Goal: Task Accomplishment & Management: Manage account settings

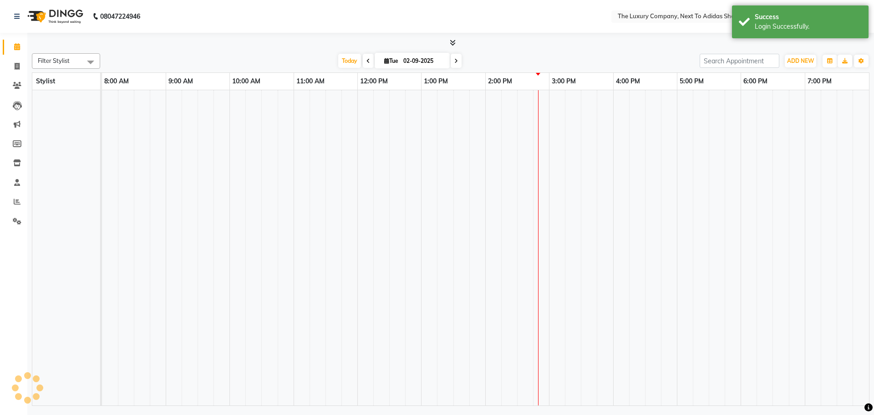
select select "en"
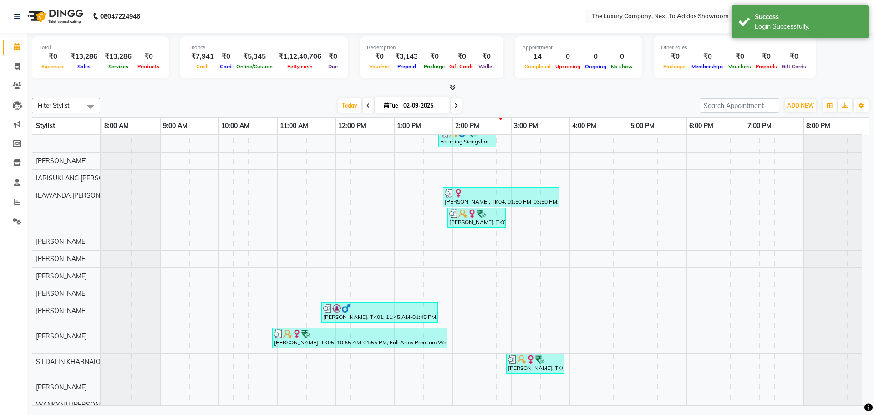
scroll to position [182, 0]
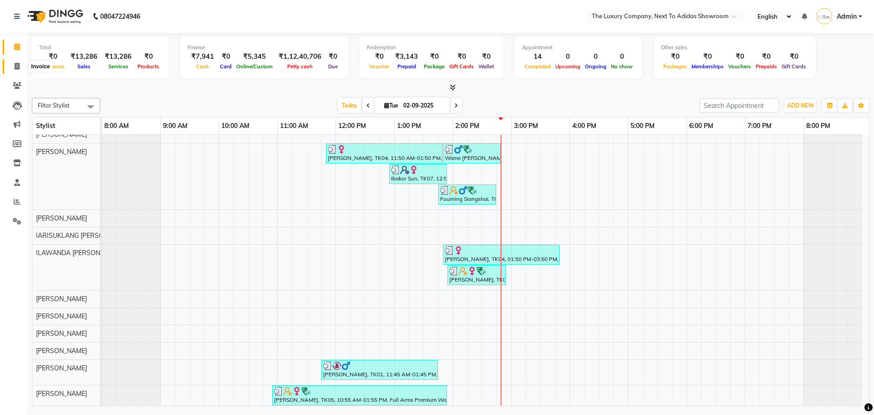
click at [14, 66] on span at bounding box center [17, 66] width 16 height 10
select select "service"
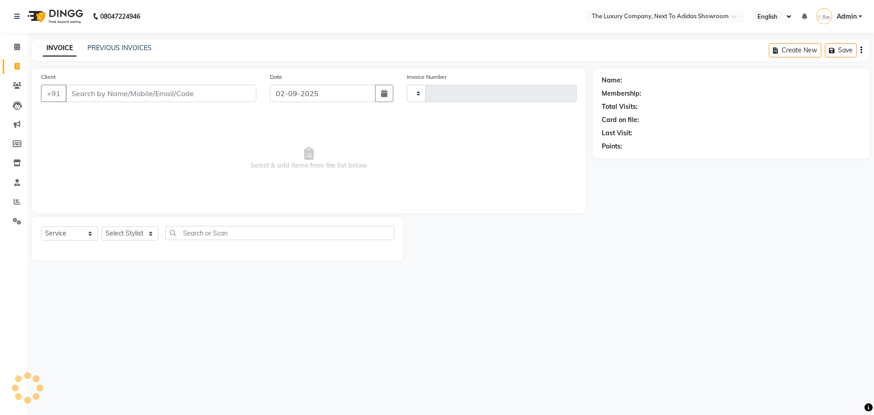
type input "5582"
select select "6828"
click at [121, 46] on link "PREVIOUS INVOICES" at bounding box center [119, 48] width 64 height 8
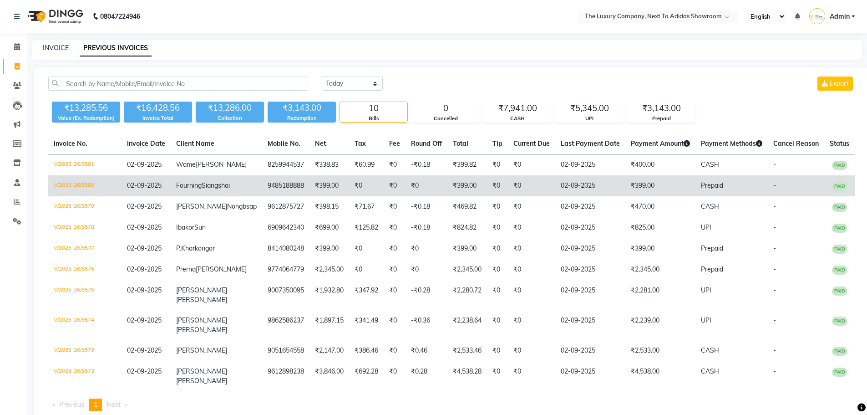
click at [565, 196] on td "02-09-2025" at bounding box center [590, 185] width 70 height 21
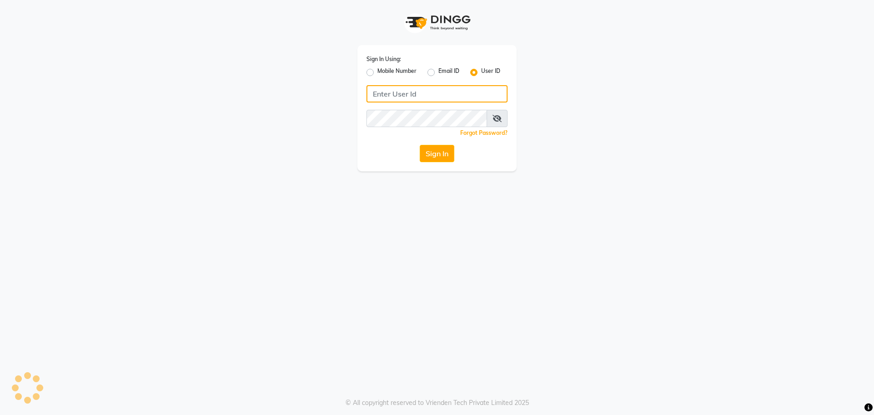
type input "7005530711"
click at [400, 71] on label "Mobile Number" at bounding box center [396, 72] width 39 height 11
click at [383, 71] on input "Mobile Number" at bounding box center [380, 70] width 6 height 6
radio input "true"
radio input "false"
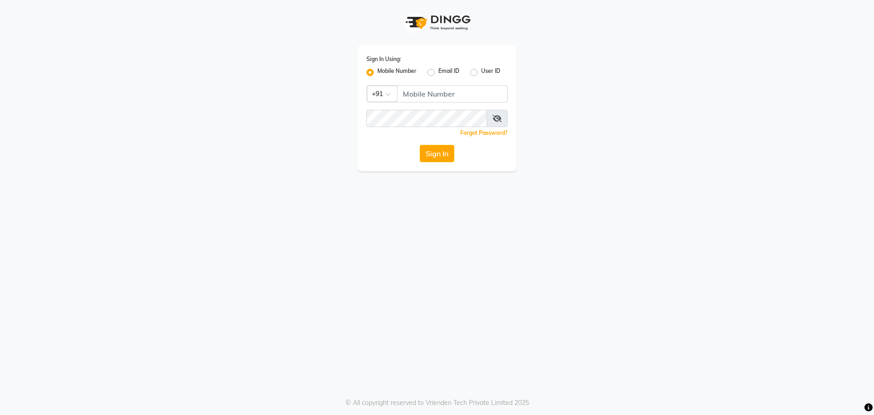
click at [422, 102] on div "Sign In Using: Mobile Number Email ID User ID Country Code × +91 Remember me Fo…" at bounding box center [436, 108] width 159 height 126
click at [420, 97] on input "Username" at bounding box center [452, 93] width 111 height 17
type input "7005530711"
click at [442, 150] on button "Sign In" at bounding box center [437, 153] width 35 height 17
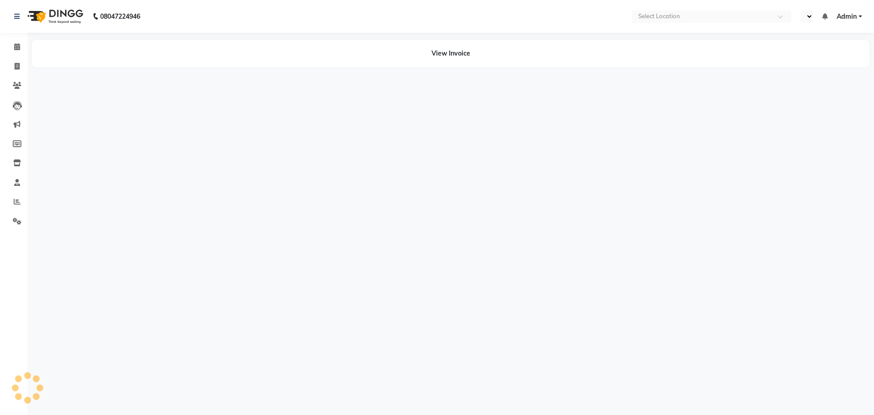
select select "en"
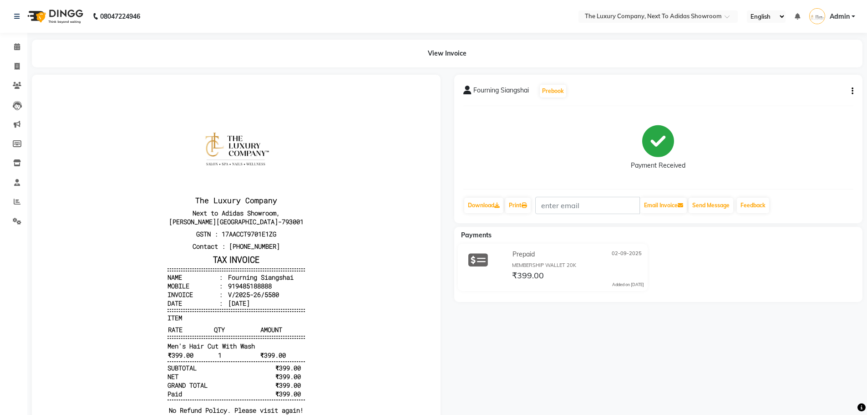
click at [852, 91] on icon "button" at bounding box center [852, 91] width 2 height 0
click at [797, 100] on div "Edit Invoice" at bounding box center [791, 102] width 93 height 11
select select "service"
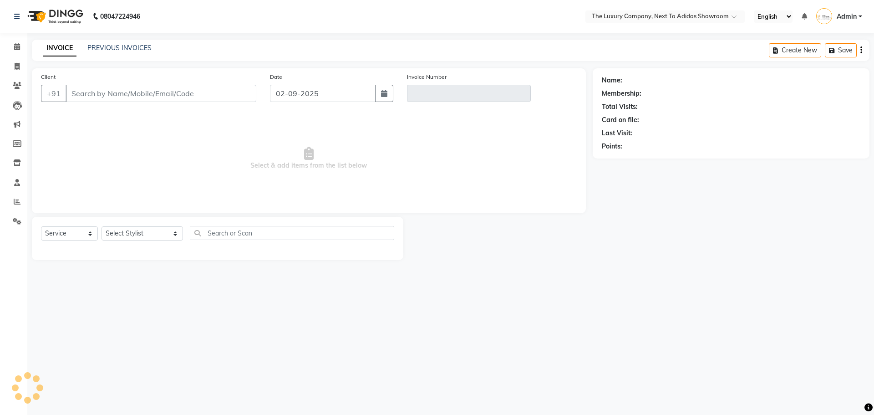
type input "9485188888"
type input "V/2025-26/5580"
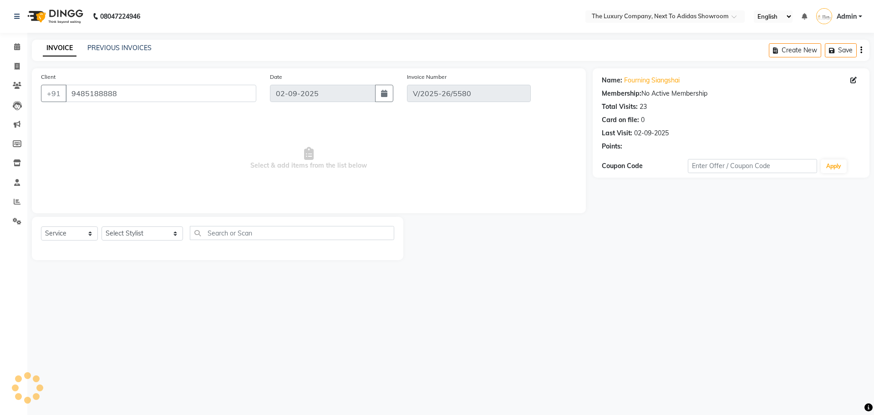
select select "select"
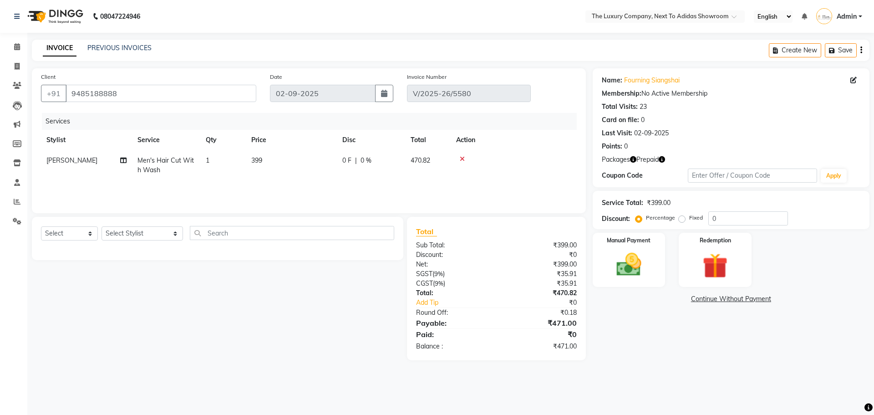
click at [97, 160] on span "[PERSON_NAME]" at bounding box center [71, 160] width 51 height 8
select select "53688"
click at [98, 160] on select "ADMIN ALISHA SUCHIANG AMANDA MARSHIRA ANSAI DAIMARI BALAJIED SINGH NONGRUM BAPP…" at bounding box center [86, 163] width 80 height 14
click at [46, 156] on select "ADMIN ALISHA SUCHIANG AMANDA MARSHIRA ANSAI DAIMARI BALAJIED SINGH NONGRUM BAPP…" at bounding box center [86, 163] width 80 height 14
click at [718, 258] on img at bounding box center [715, 265] width 42 height 32
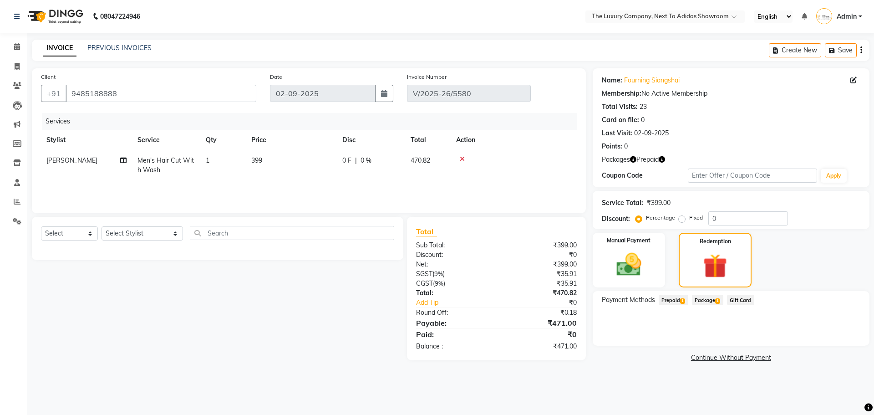
click at [675, 297] on span "Prepaid 1" at bounding box center [673, 299] width 30 height 10
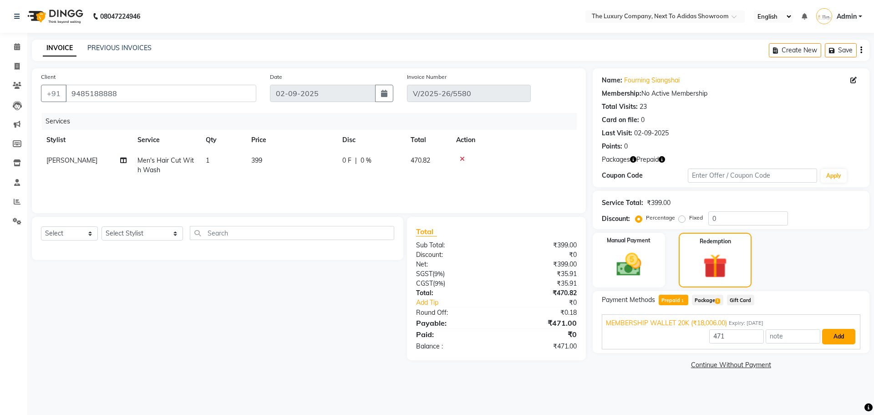
click at [834, 337] on button "Add" at bounding box center [838, 336] width 33 height 15
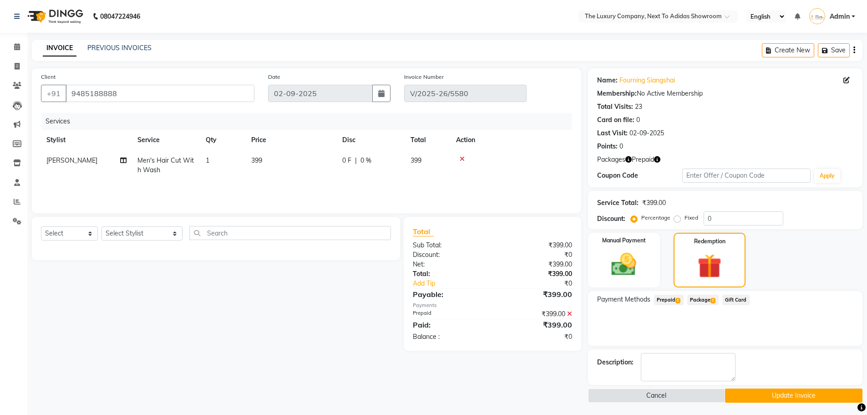
click at [753, 393] on button "Update Invoice" at bounding box center [793, 395] width 137 height 14
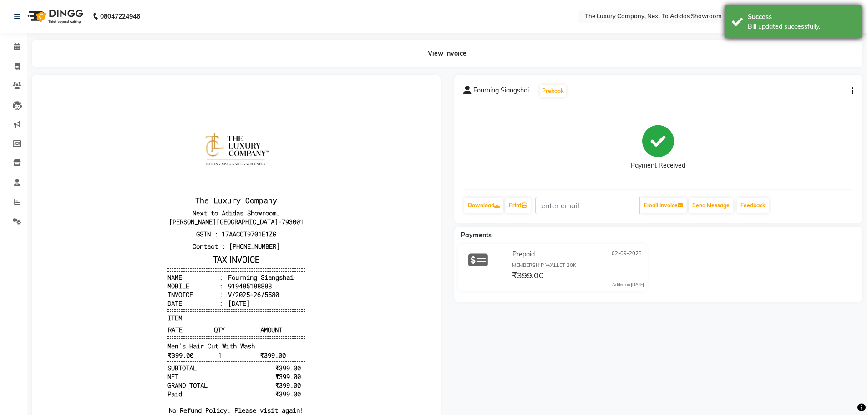
click at [844, 22] on div "Bill updated successfully." at bounding box center [801, 27] width 107 height 10
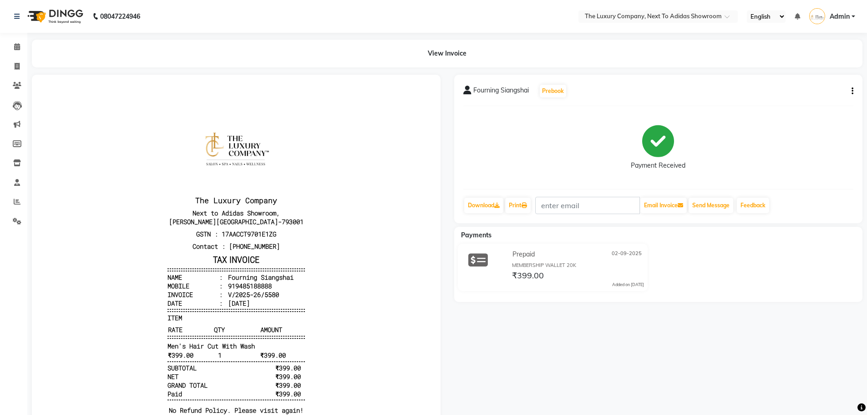
click at [849, 16] on span "Admin" at bounding box center [840, 17] width 20 height 10
click at [833, 65] on link "Sign out" at bounding box center [808, 65] width 83 height 14
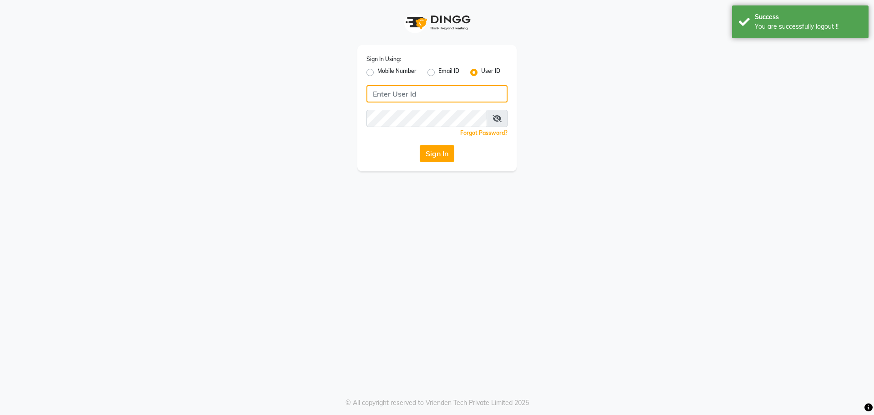
type input "7005530711"
